Goal: Task Accomplishment & Management: Use online tool/utility

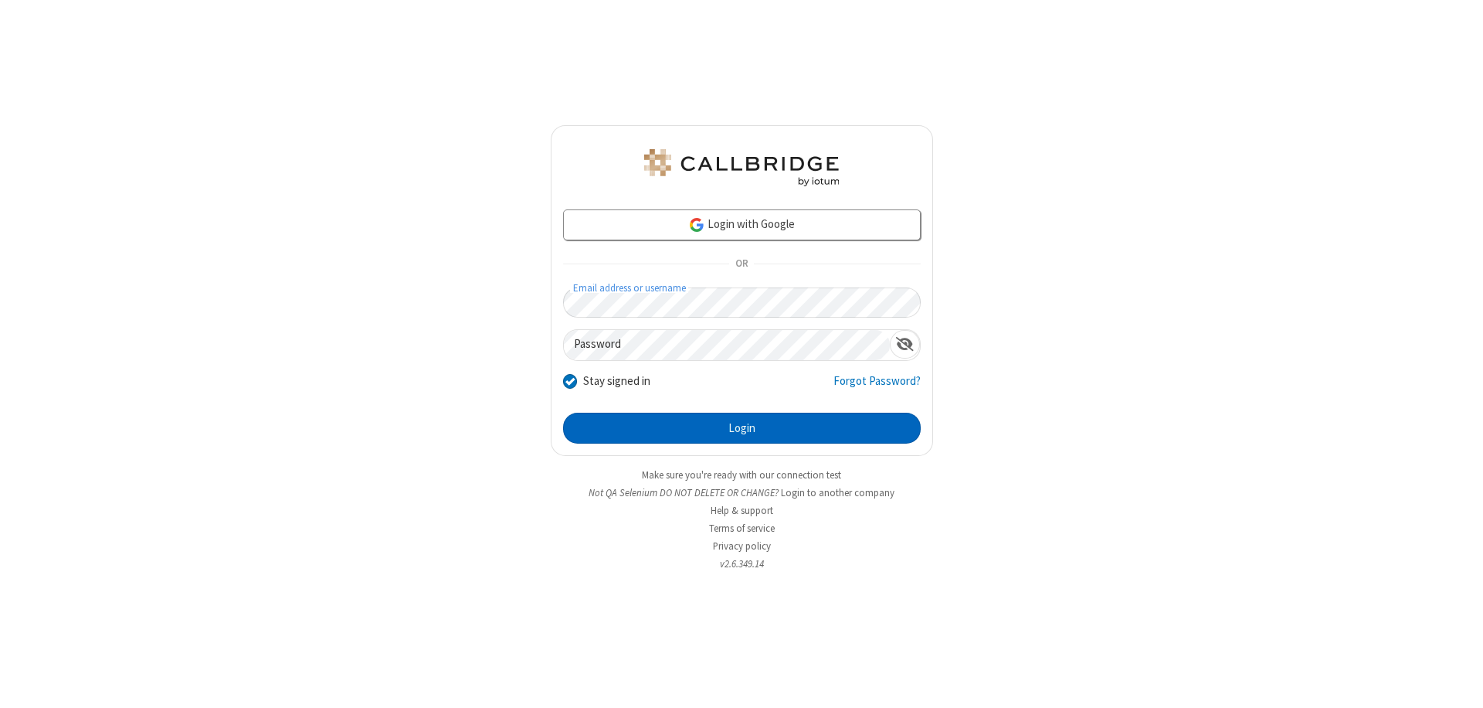
click at [742, 428] on button "Login" at bounding box center [742, 427] width 358 height 31
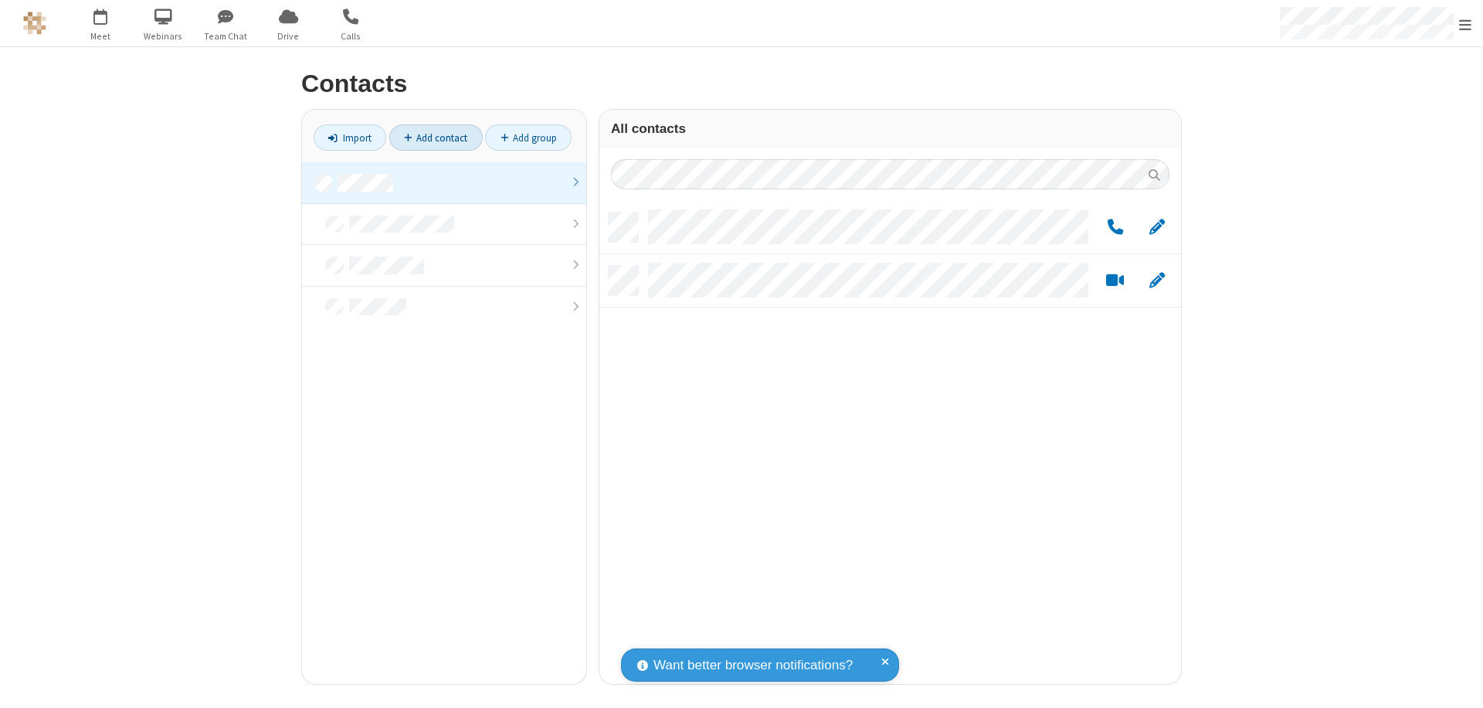
click at [436, 137] on link "Add contact" at bounding box center [435, 137] width 93 height 26
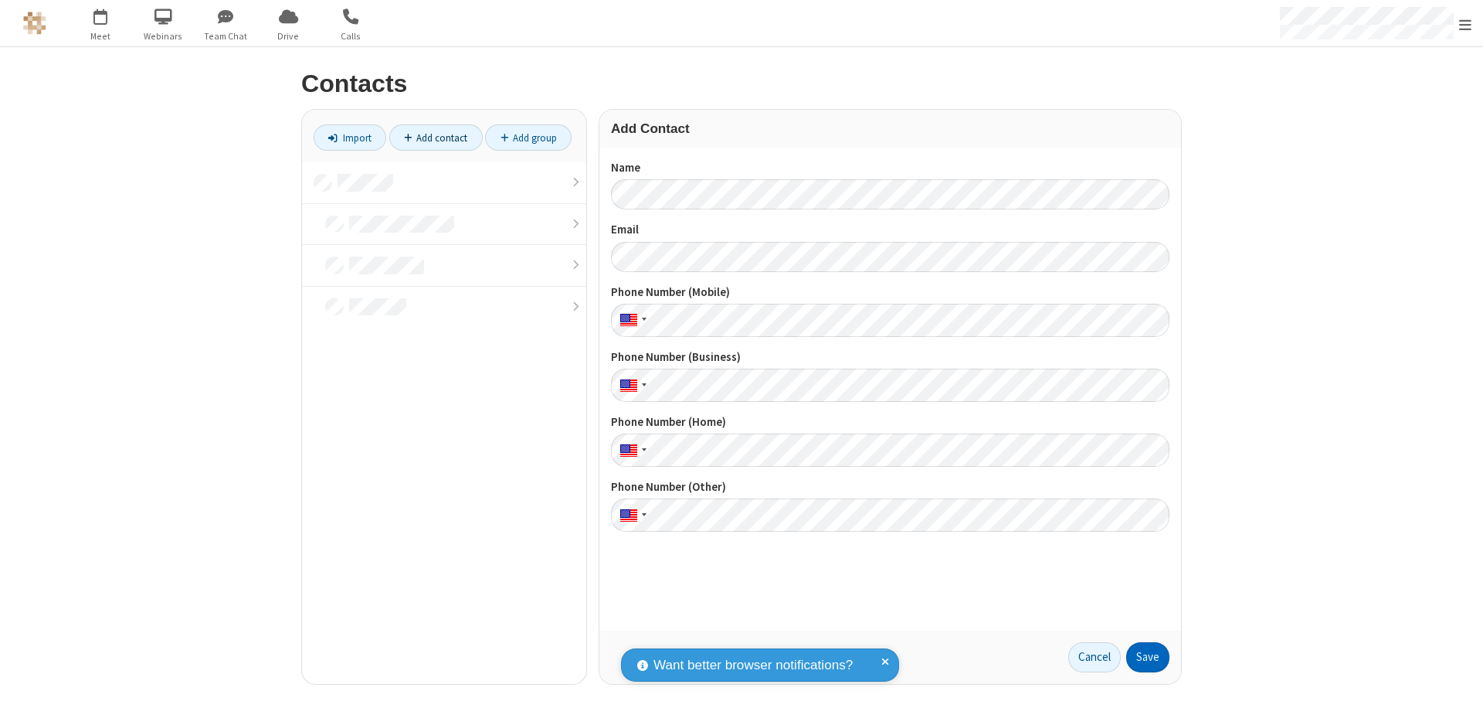
click at [1148, 657] on button "Save" at bounding box center [1147, 657] width 43 height 31
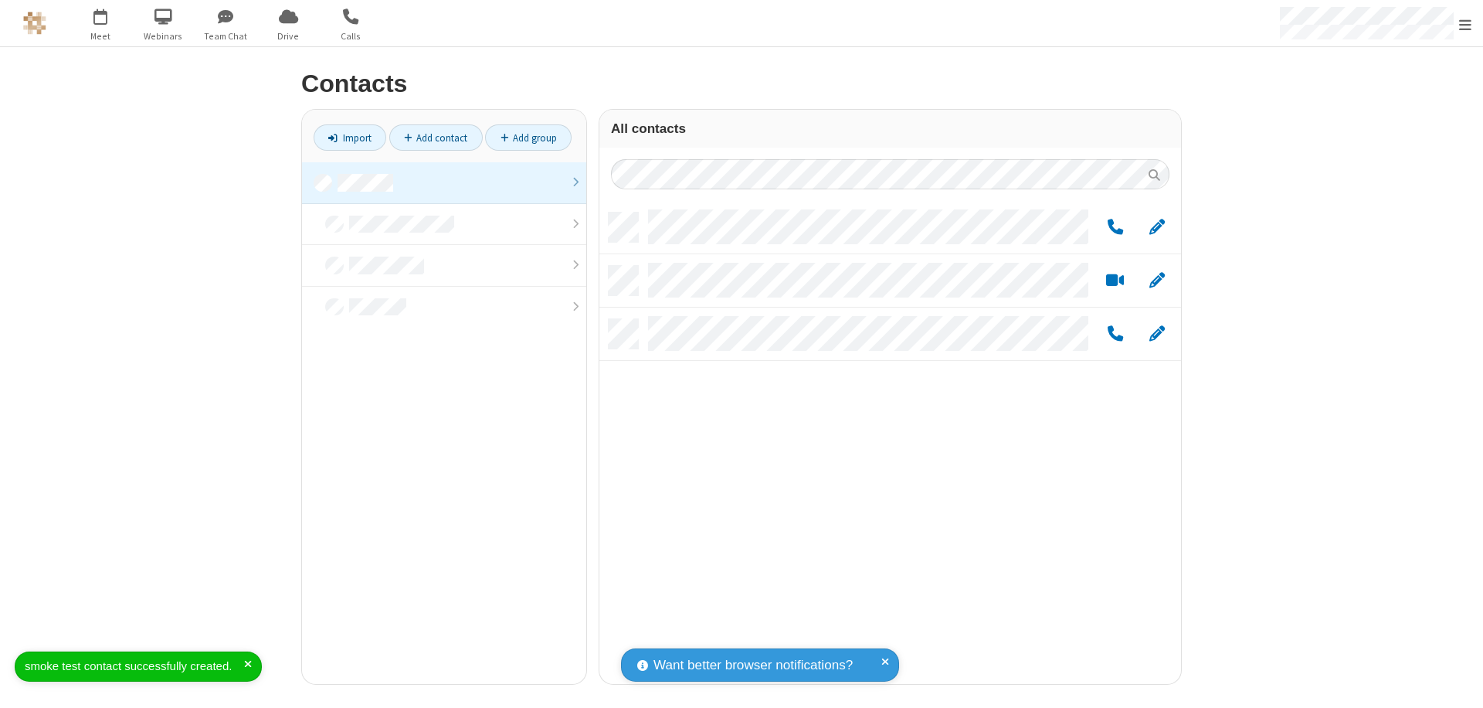
scroll to position [471, 570]
